Goal: Obtain resource: Download file/media

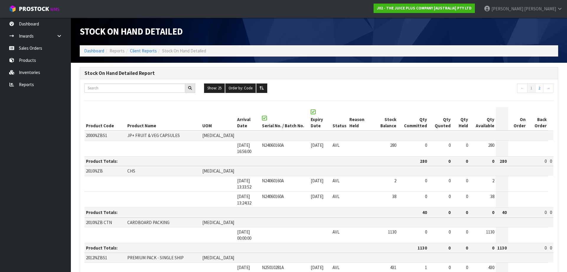
scroll to position [773, 0]
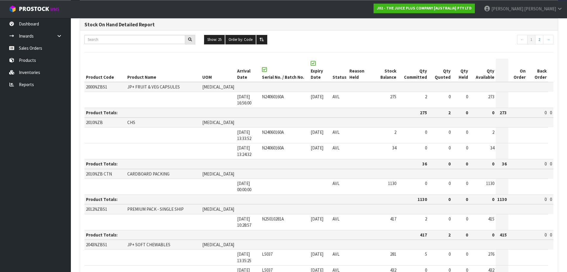
scroll to position [141, 0]
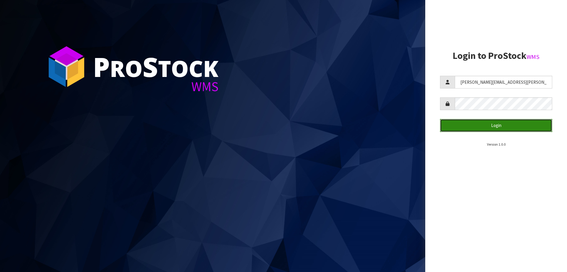
click at [493, 123] on button "Login" at bounding box center [496, 125] width 112 height 13
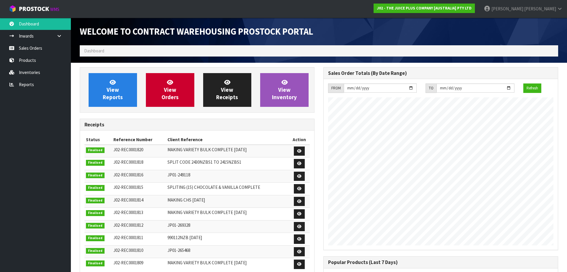
scroll to position [328, 244]
click at [28, 85] on link "Reports" at bounding box center [35, 84] width 71 height 12
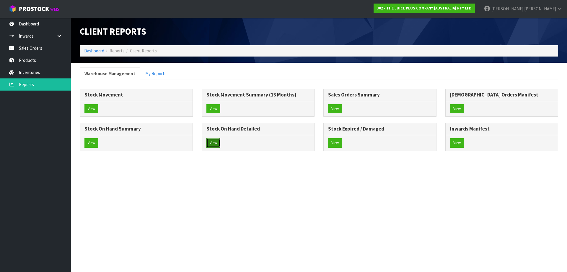
click at [217, 142] on button "View" at bounding box center [214, 142] width 14 height 9
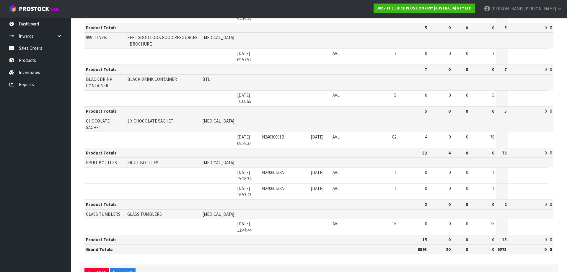
scroll to position [1003, 0]
click at [100, 267] on button "Export PDF" at bounding box center [97, 271] width 25 height 9
